Goal: Transaction & Acquisition: Purchase product/service

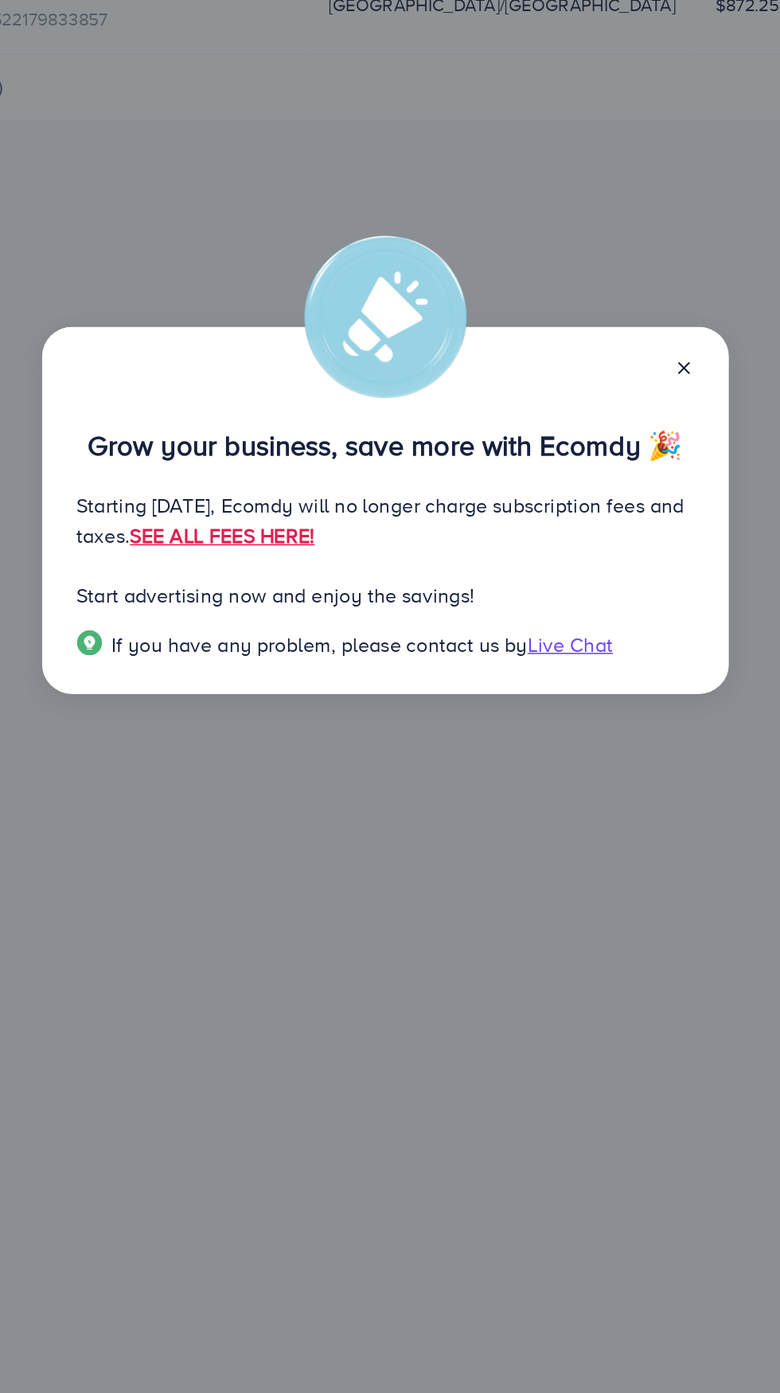
click at [582, 606] on line at bounding box center [582, 605] width 6 height 6
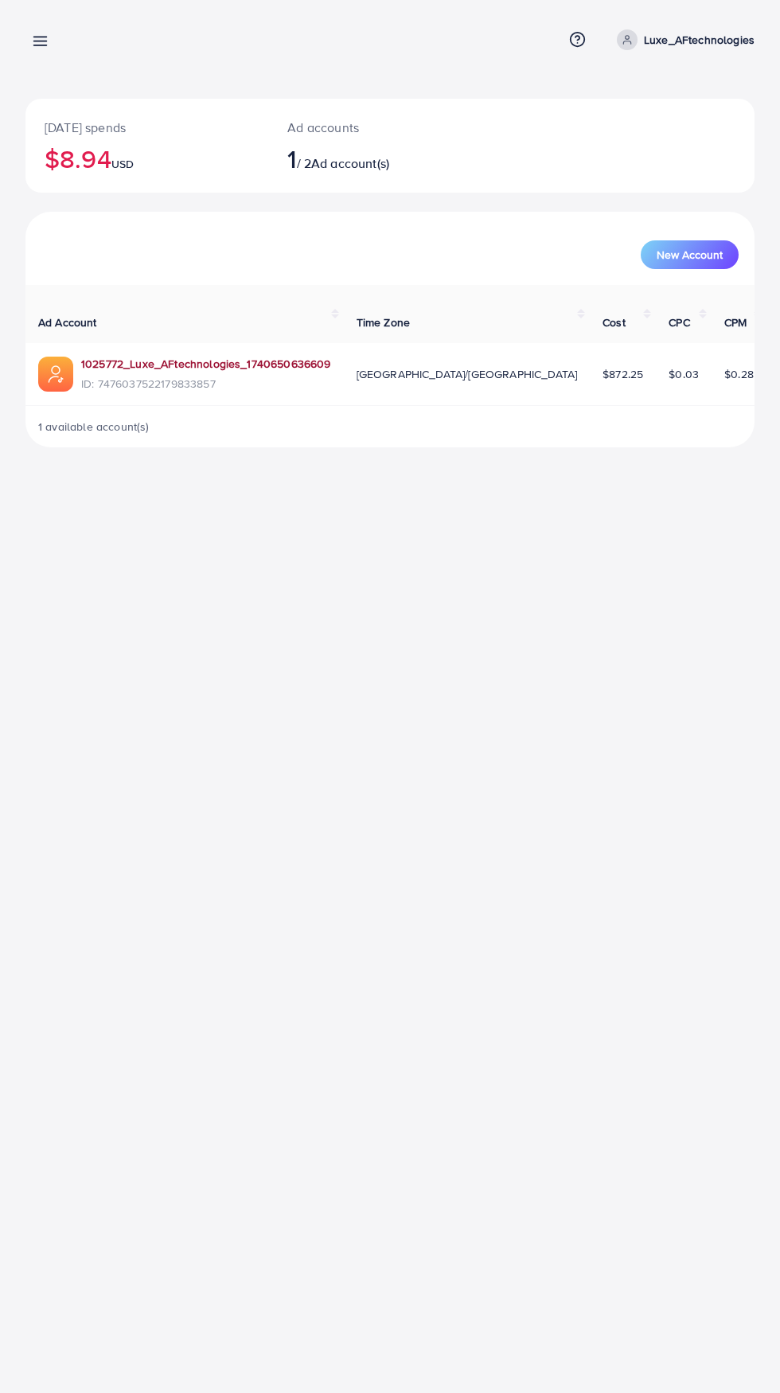
click at [119, 365] on link "1025772_Luxe_AFtechnologies_1740650636609" at bounding box center [206, 364] width 250 height 16
click at [40, 45] on line at bounding box center [40, 45] width 13 height 0
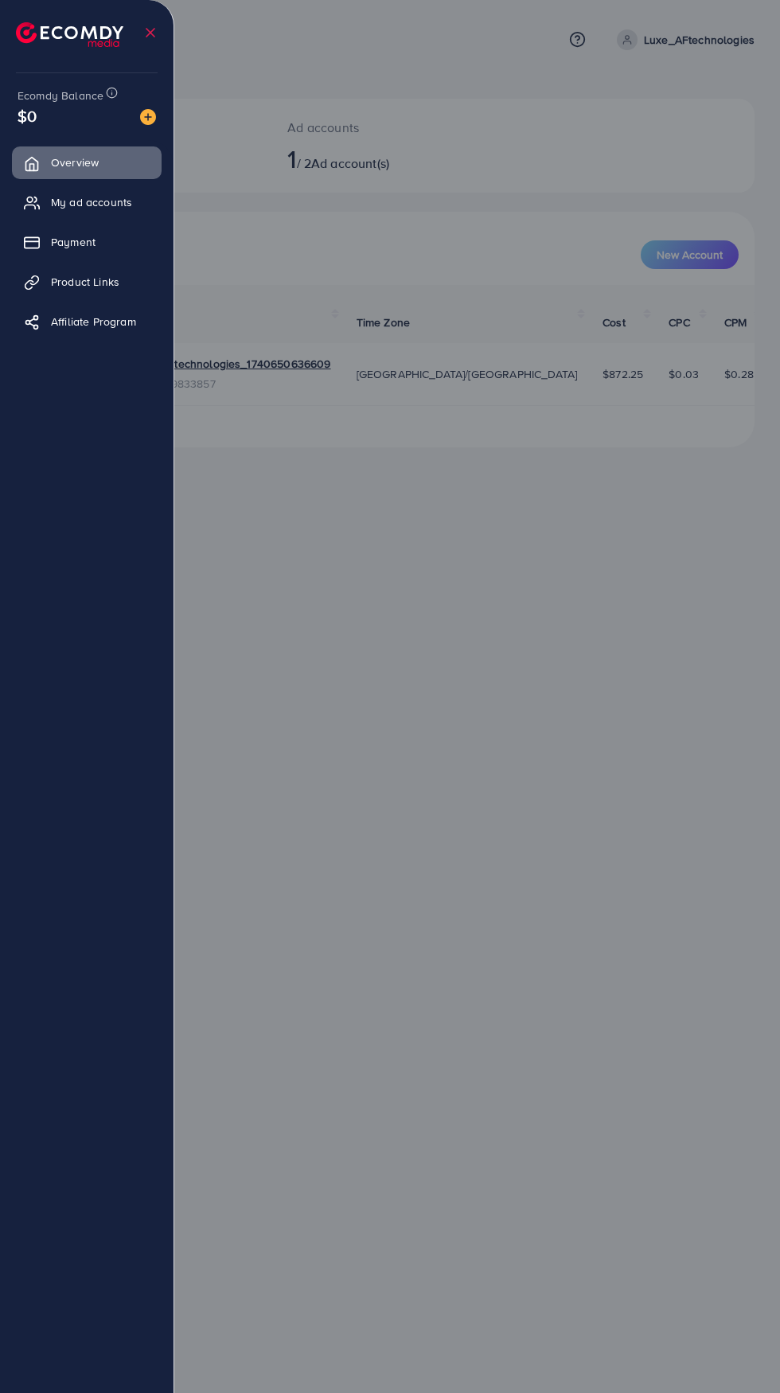
click at [56, 112] on div "$0" at bounding box center [87, 115] width 138 height 23
click at [153, 118] on img at bounding box center [148, 117] width 16 height 16
click at [611, 1113] on div at bounding box center [390, 835] width 780 height 1671
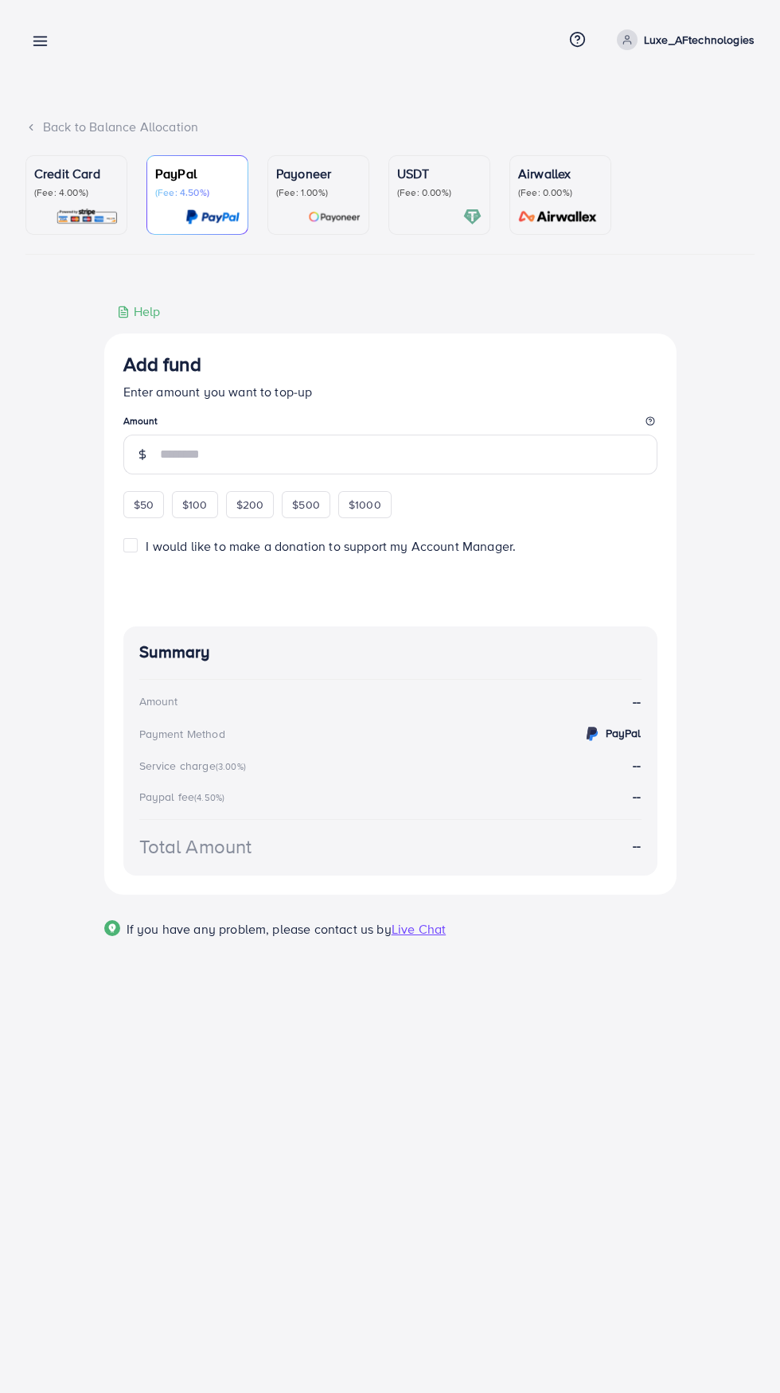
click at [618, 1119] on div "Add fund Help Center Contact Support Term and policy About Us Luxe_AFtechnologi…" at bounding box center [390, 696] width 780 height 1393
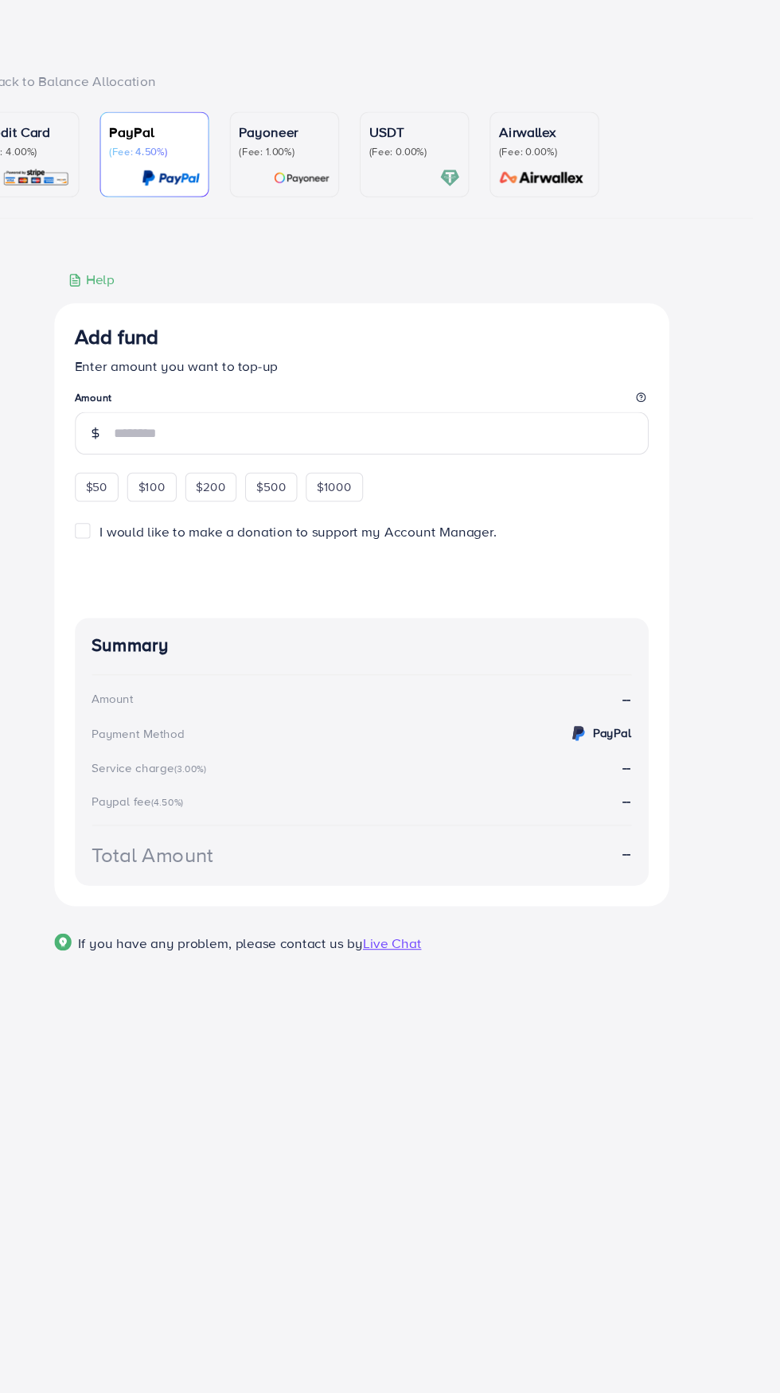
click at [107, 198] on p "(Fee: 4.00%)" at bounding box center [76, 192] width 84 height 13
